Goal: Find specific page/section: Find specific page/section

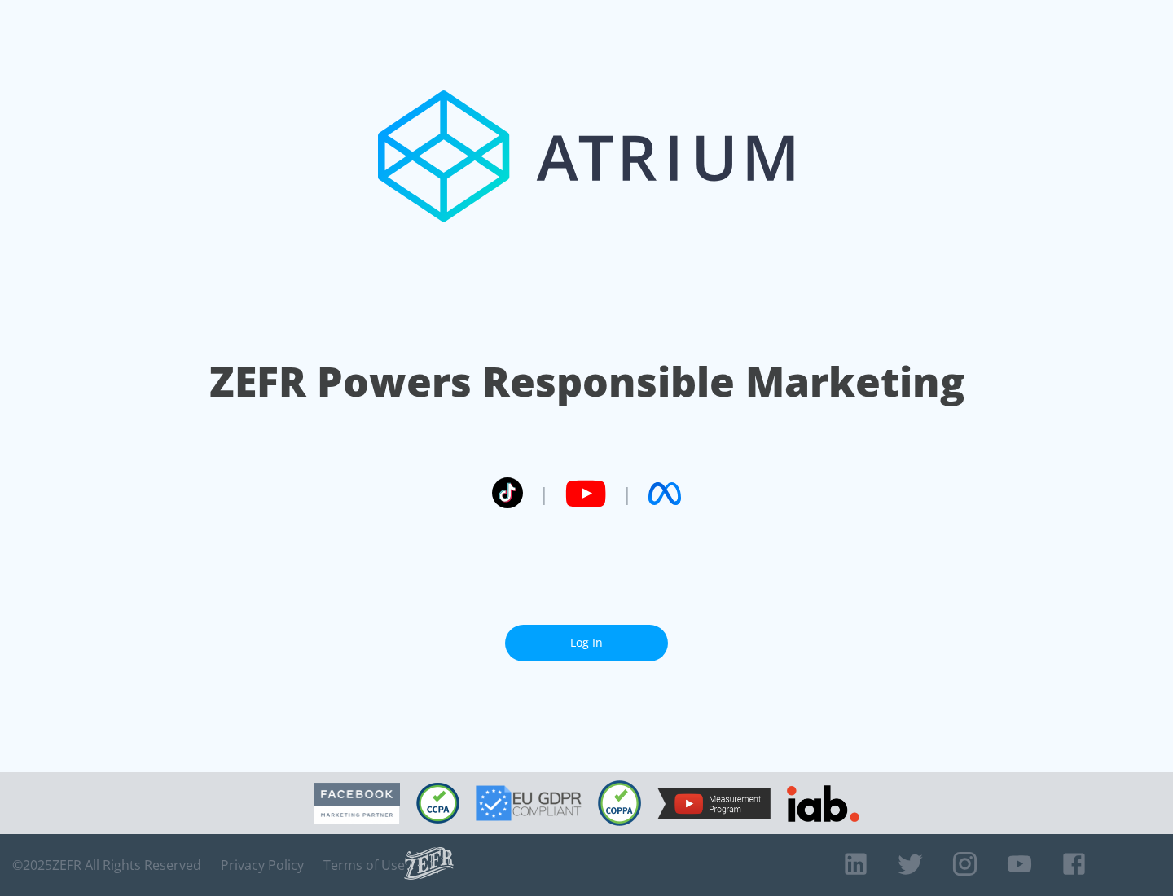
click at [587, 643] on link "Log In" at bounding box center [586, 643] width 163 height 37
